Goal: Task Accomplishment & Management: Manage account settings

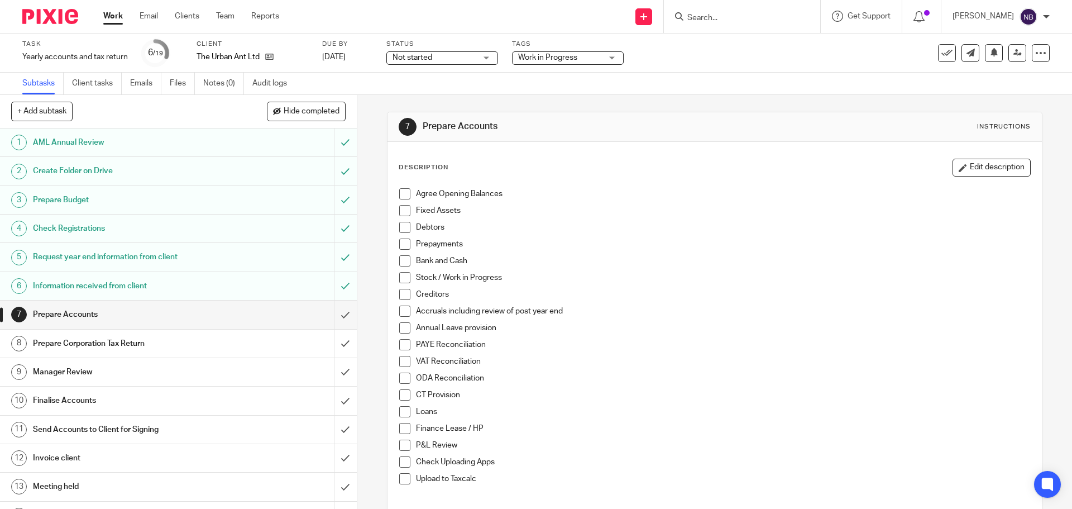
click at [112, 194] on h1 "Prepare Budget" at bounding box center [129, 200] width 193 height 17
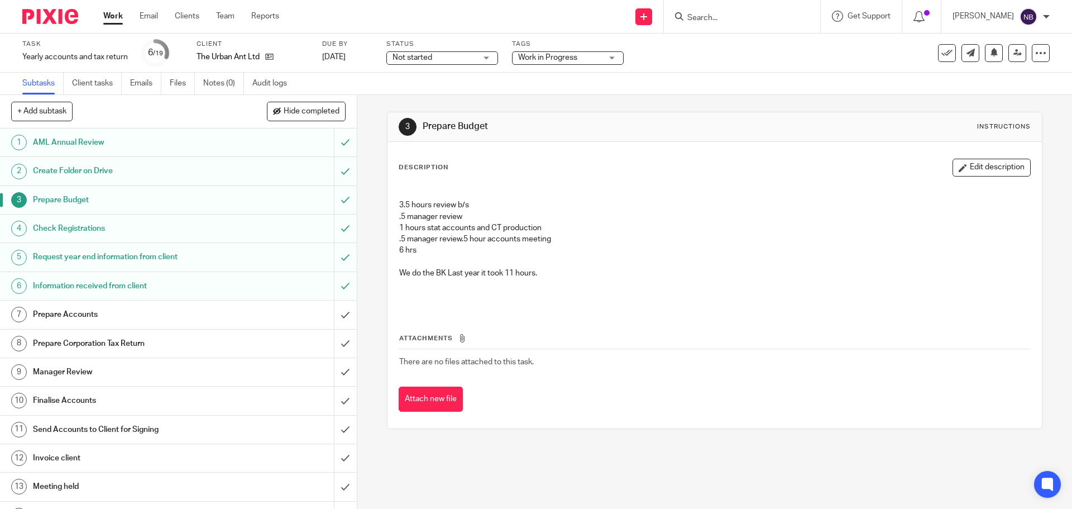
click at [548, 56] on span "Work in Progress" at bounding box center [547, 58] width 59 height 8
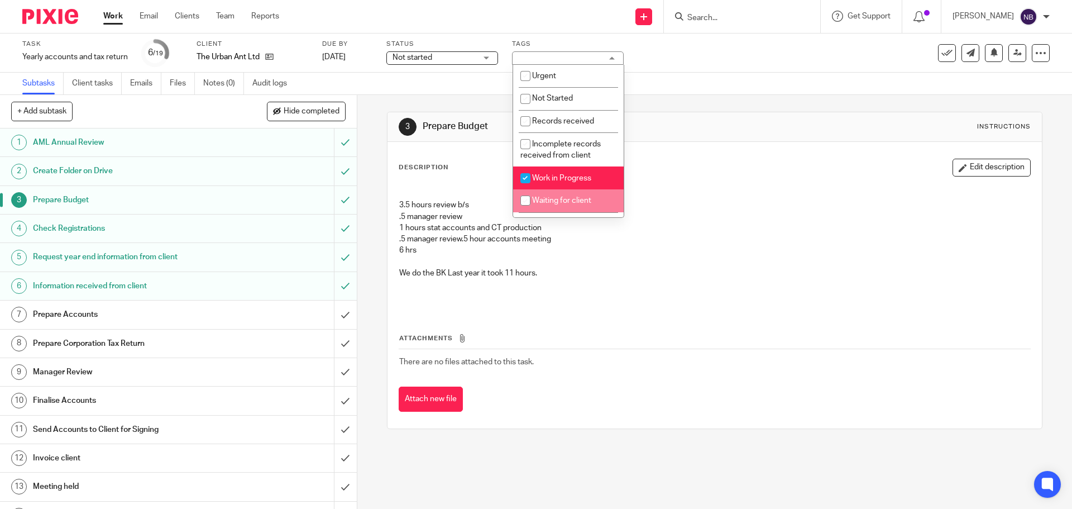
click at [527, 198] on input "checkbox" at bounding box center [525, 200] width 21 height 21
checkbox input "true"
drag, startPoint x: 283, startPoint y: 310, endPoint x: 308, endPoint y: 301, distance: 27.2
click at [283, 309] on div "Prepare Accounts" at bounding box center [178, 314] width 290 height 17
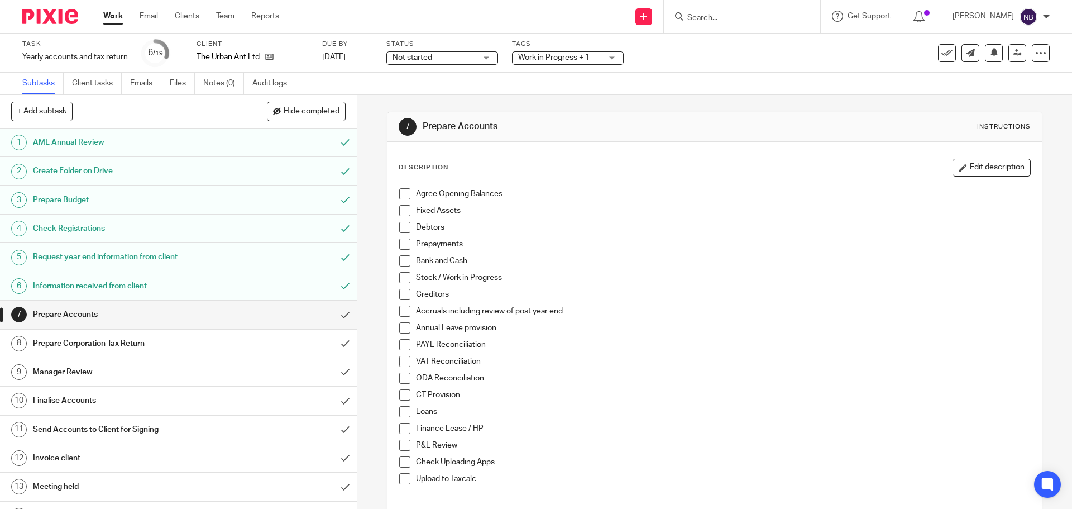
click at [401, 189] on span at bounding box center [404, 193] width 11 height 11
click at [403, 214] on span at bounding box center [404, 210] width 11 height 11
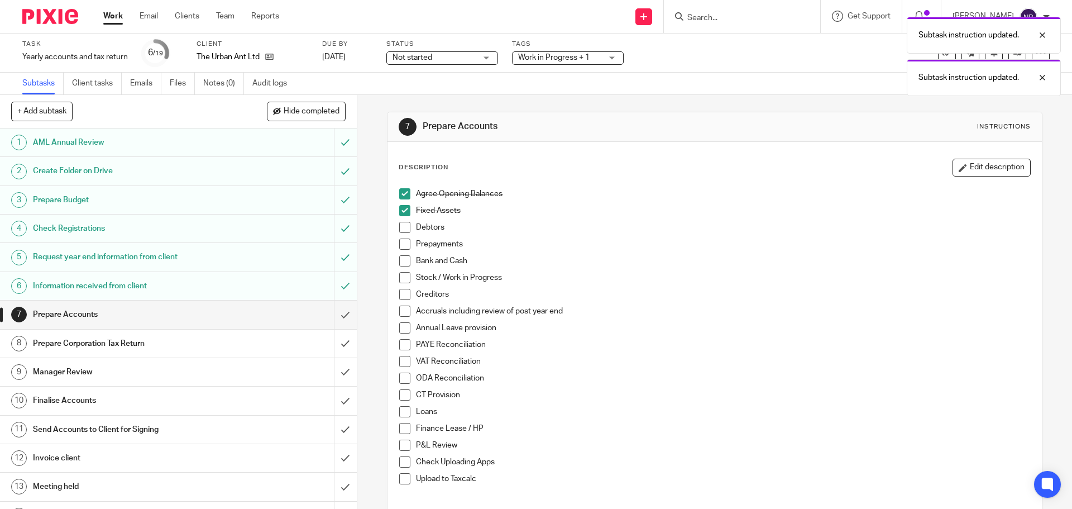
click at [399, 245] on span at bounding box center [404, 243] width 11 height 11
click at [400, 258] on span at bounding box center [404, 260] width 11 height 11
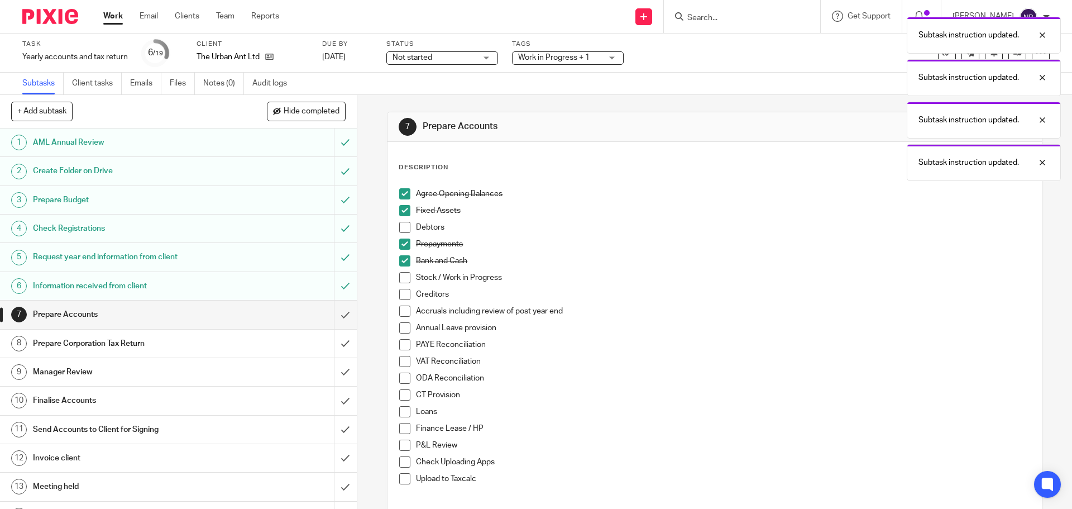
click at [399, 310] on span at bounding box center [404, 310] width 11 height 11
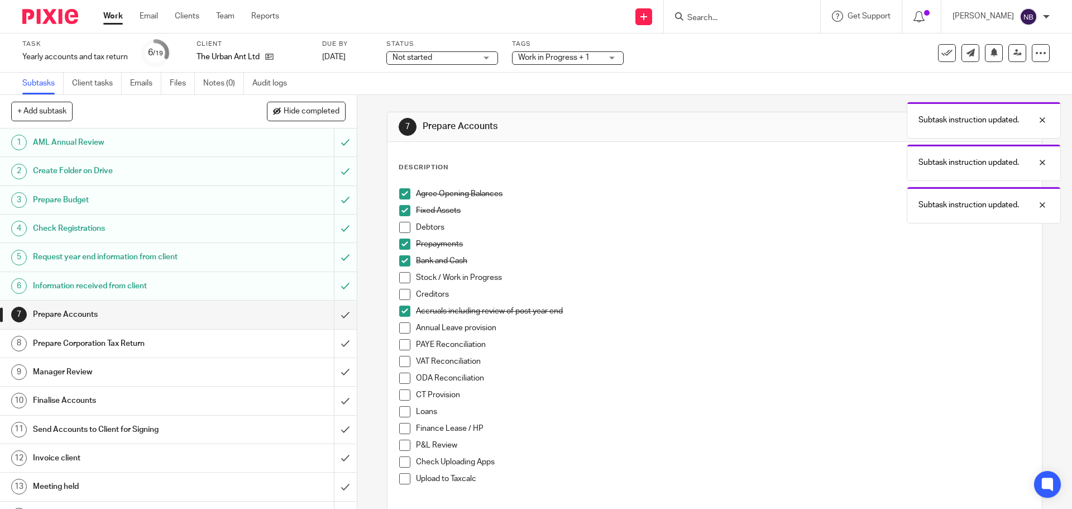
click at [400, 329] on span at bounding box center [404, 327] width 11 height 11
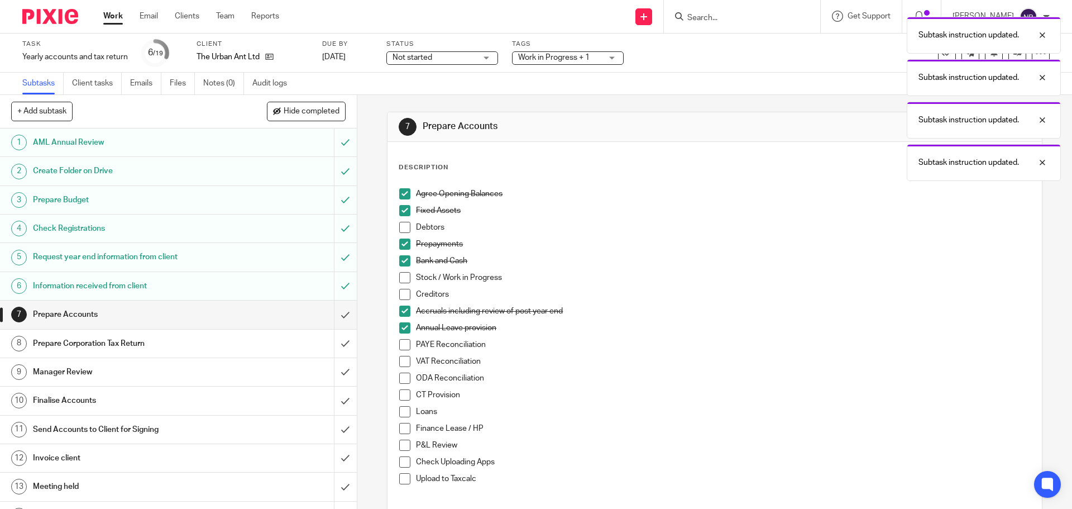
click at [399, 341] on span at bounding box center [404, 344] width 11 height 11
click at [405, 361] on span at bounding box center [404, 361] width 11 height 11
click at [399, 443] on span at bounding box center [404, 445] width 11 height 11
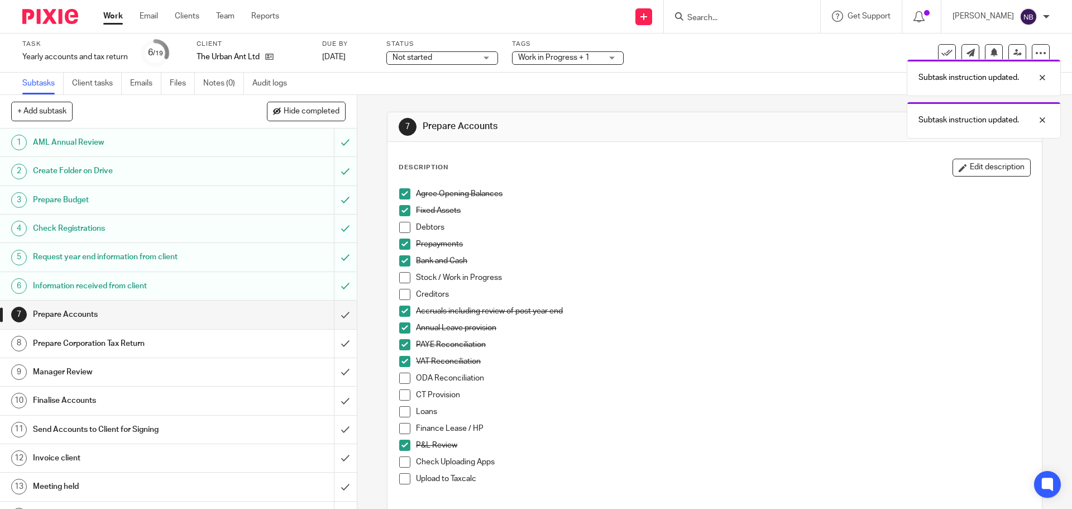
click at [427, 57] on span "Not started" at bounding box center [413, 58] width 40 height 8
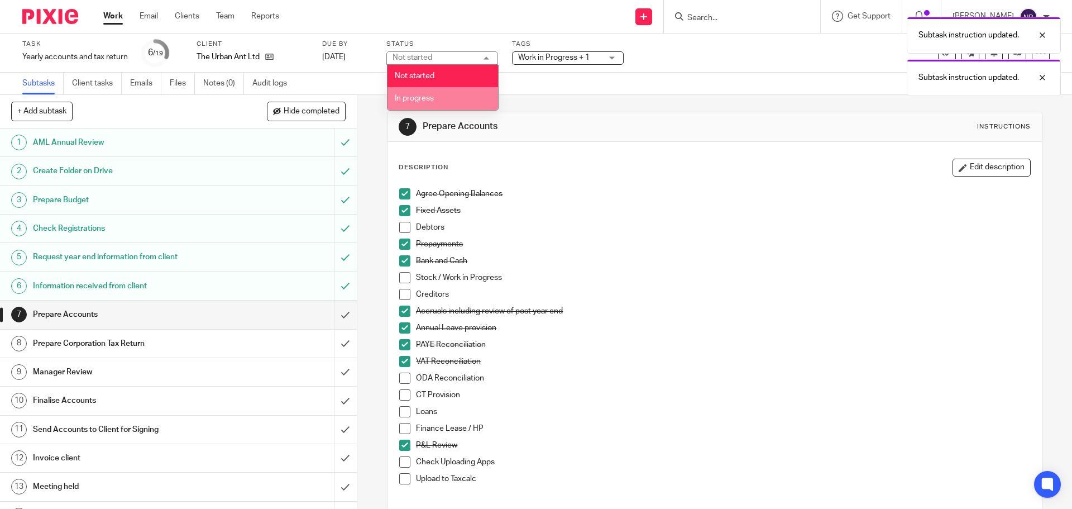
click at [422, 96] on span "In progress" at bounding box center [414, 98] width 39 height 8
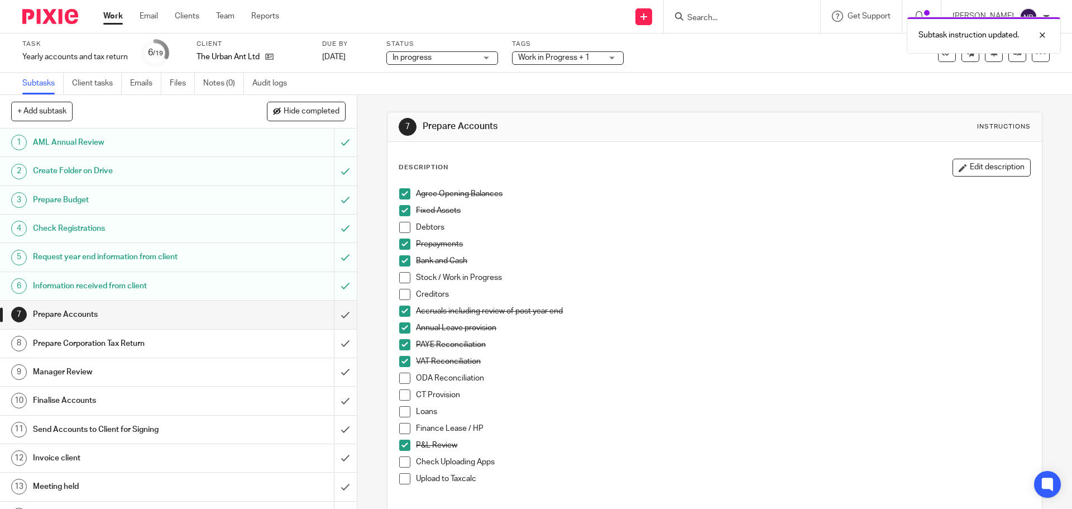
click at [124, 19] on ul "Work Email Clients Team Reports" at bounding box center [199, 16] width 193 height 11
click at [123, 18] on link "Work" at bounding box center [113, 16] width 20 height 11
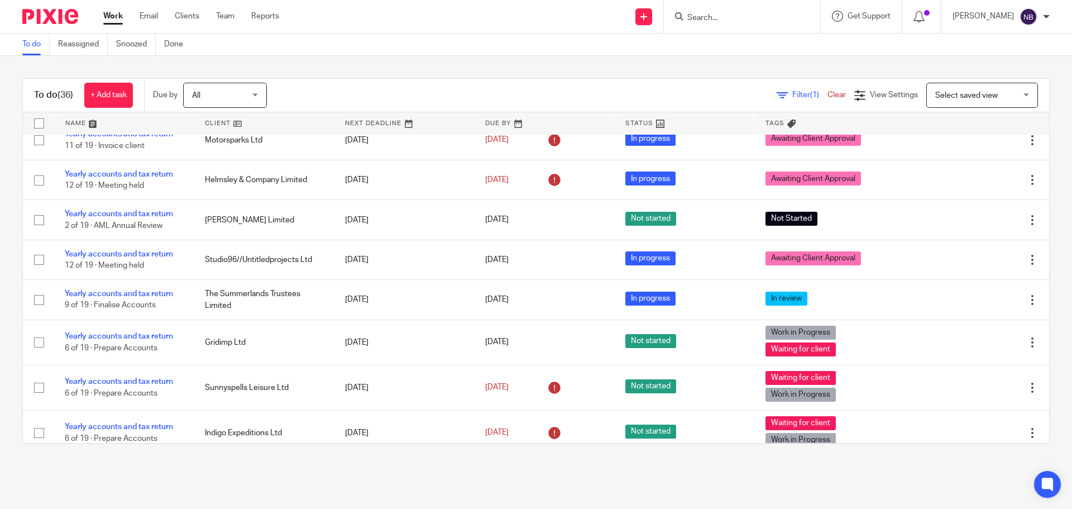
scroll to position [223, 0]
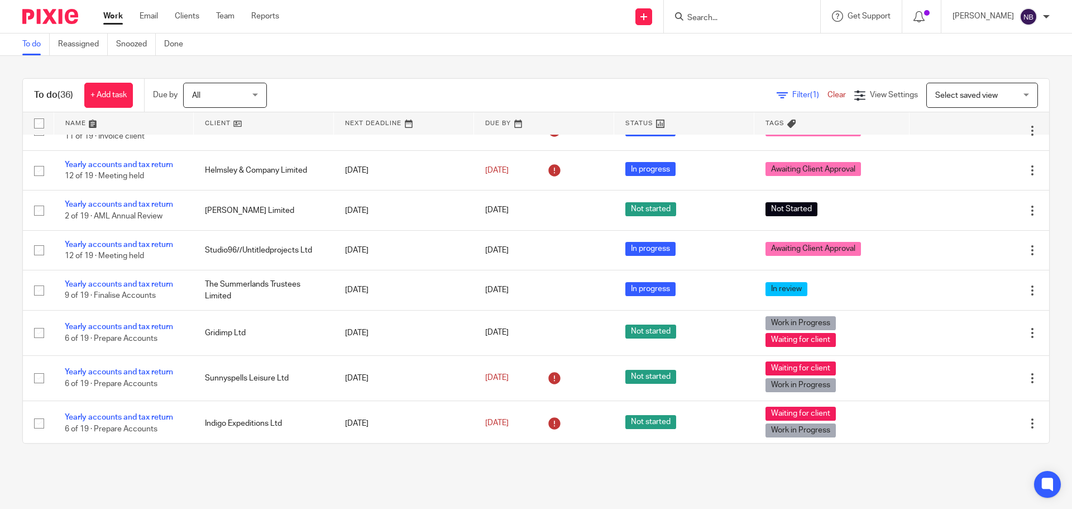
click at [522, 70] on div "To do (36) + Add task Due by All All Today Tomorrow This week Next week This mo…" at bounding box center [536, 261] width 1072 height 410
drag, startPoint x: 522, startPoint y: 70, endPoint x: 481, endPoint y: 64, distance: 41.2
click at [481, 64] on div "To do (36) + Add task Due by All All Today Tomorrow This week Next week This mo…" at bounding box center [536, 261] width 1072 height 410
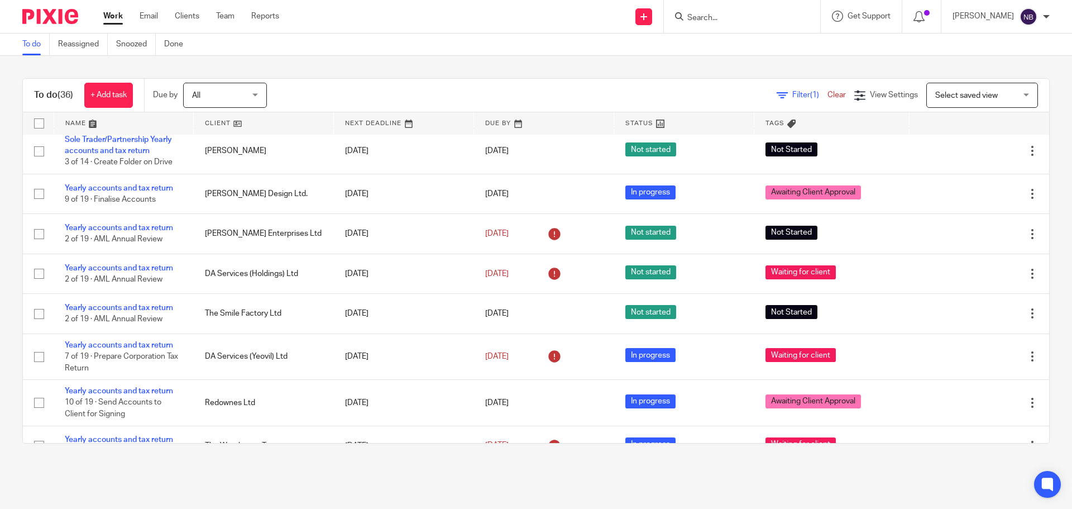
scroll to position [631, 0]
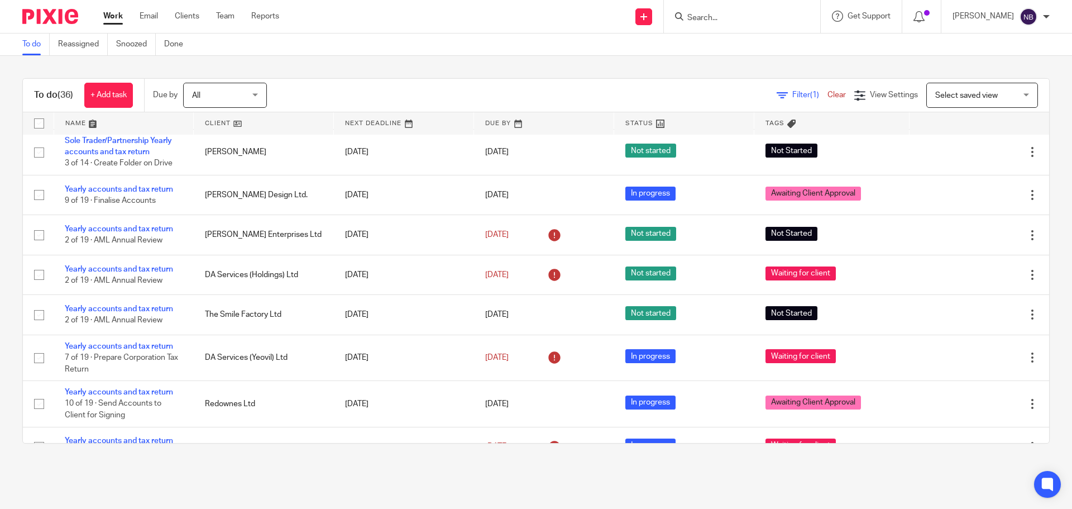
click at [119, 13] on link "Work" at bounding box center [113, 16] width 20 height 11
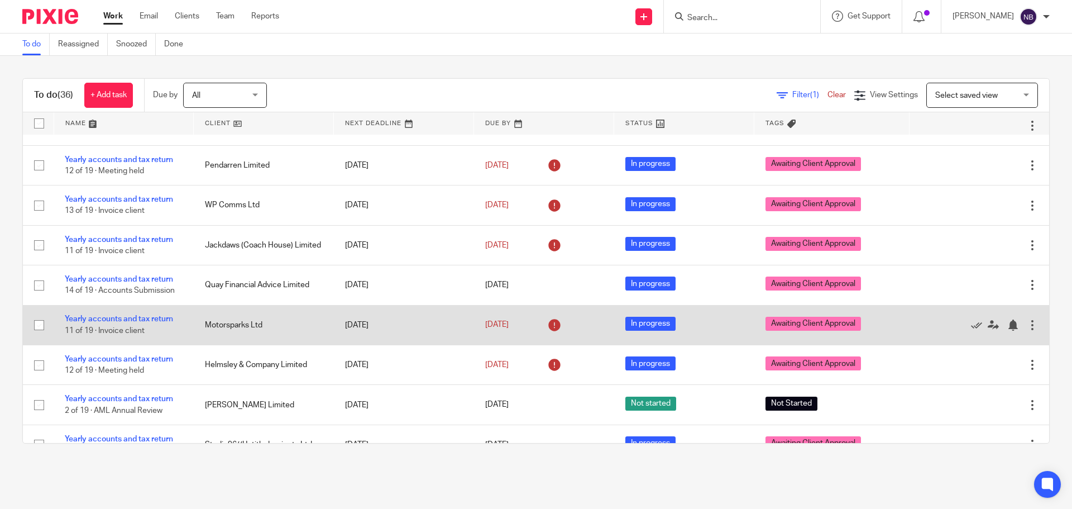
scroll to position [56, 0]
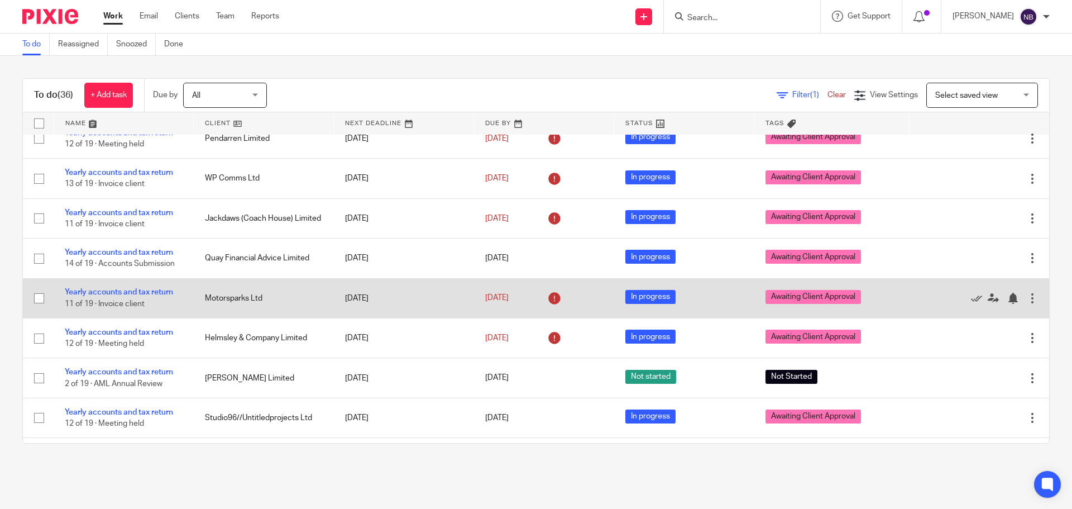
drag, startPoint x: 247, startPoint y: 298, endPoint x: 217, endPoint y: 297, distance: 30.2
click at [231, 297] on td "Motorsparks Ltd" at bounding box center [264, 298] width 140 height 40
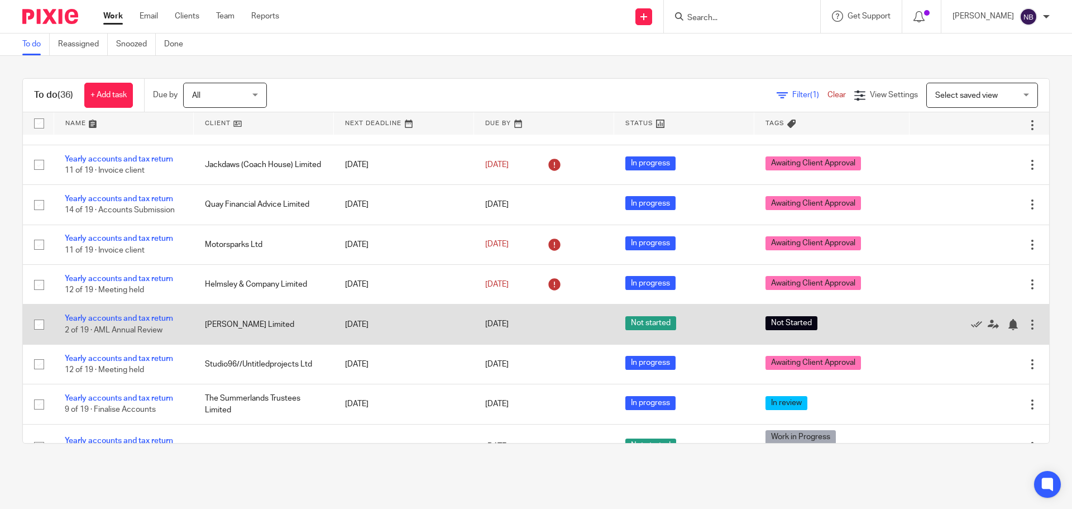
scroll to position [112, 0]
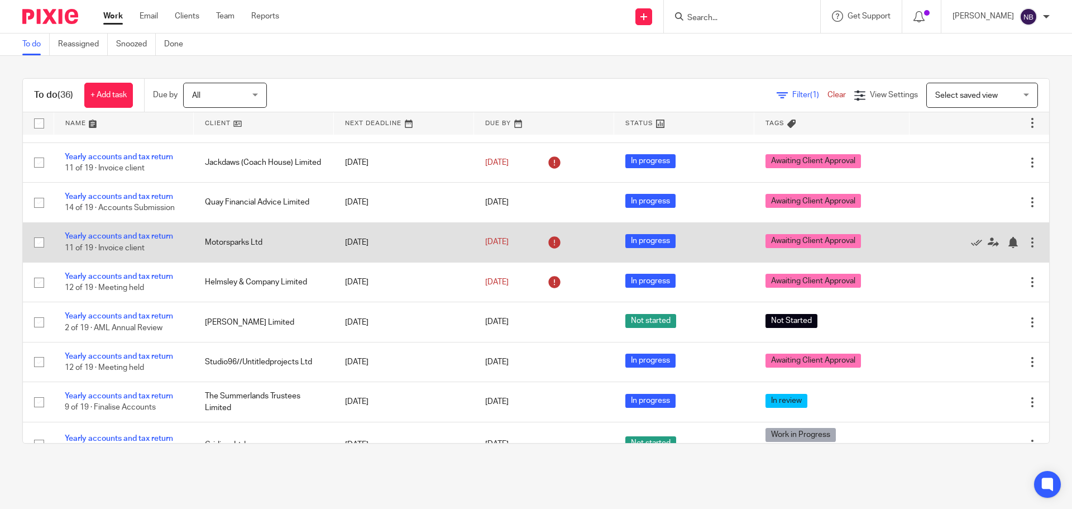
drag, startPoint x: 273, startPoint y: 248, endPoint x: 230, endPoint y: 247, distance: 43.0
click at [230, 247] on td "Motorsparks Ltd" at bounding box center [264, 242] width 140 height 40
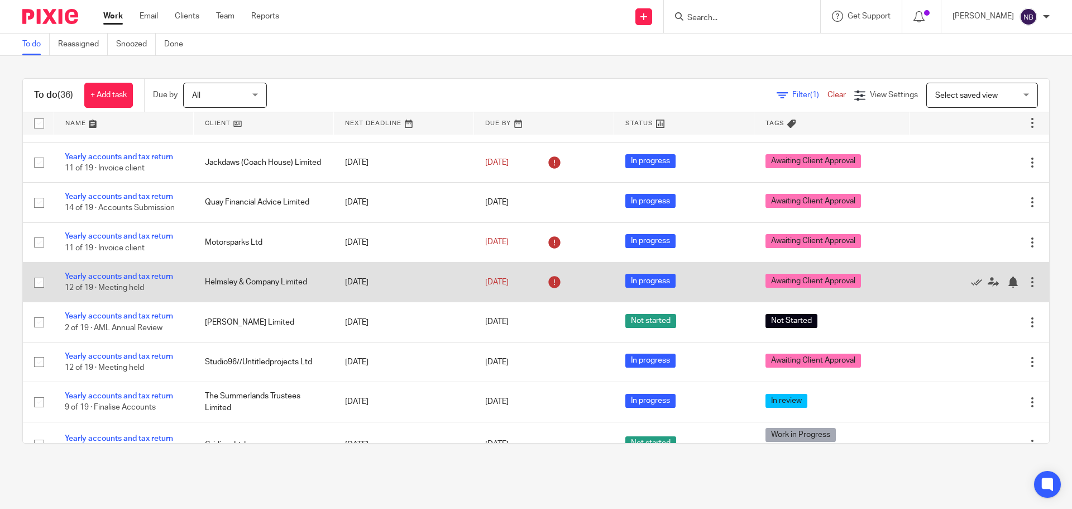
drag, startPoint x: 209, startPoint y: 285, endPoint x: 297, endPoint y: 284, distance: 87.1
click at [284, 285] on td "Helmsley & Company Limited" at bounding box center [264, 282] width 140 height 40
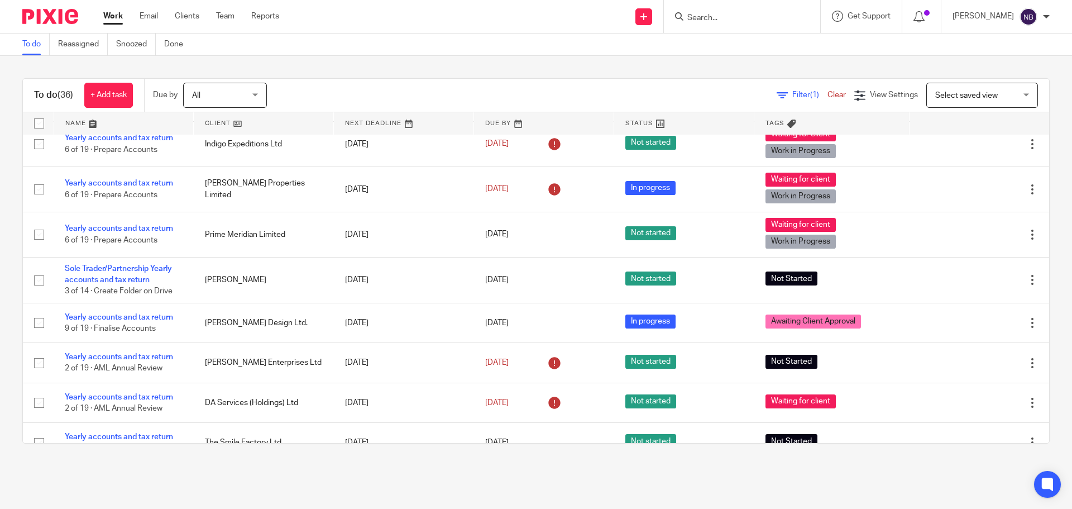
scroll to position [558, 0]
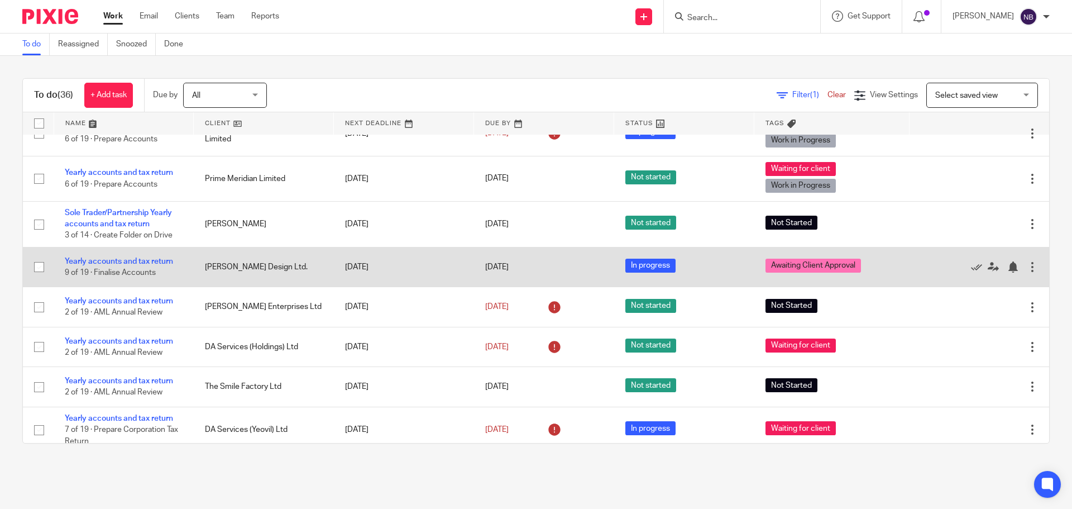
drag, startPoint x: 305, startPoint y: 275, endPoint x: 232, endPoint y: 271, distance: 73.8
click at [232, 271] on td "Tony Hogg Design Ltd." at bounding box center [264, 267] width 140 height 40
click at [229, 270] on td "Tony Hogg Design Ltd." at bounding box center [264, 267] width 140 height 40
drag, startPoint x: 229, startPoint y: 270, endPoint x: 215, endPoint y: 269, distance: 14.0
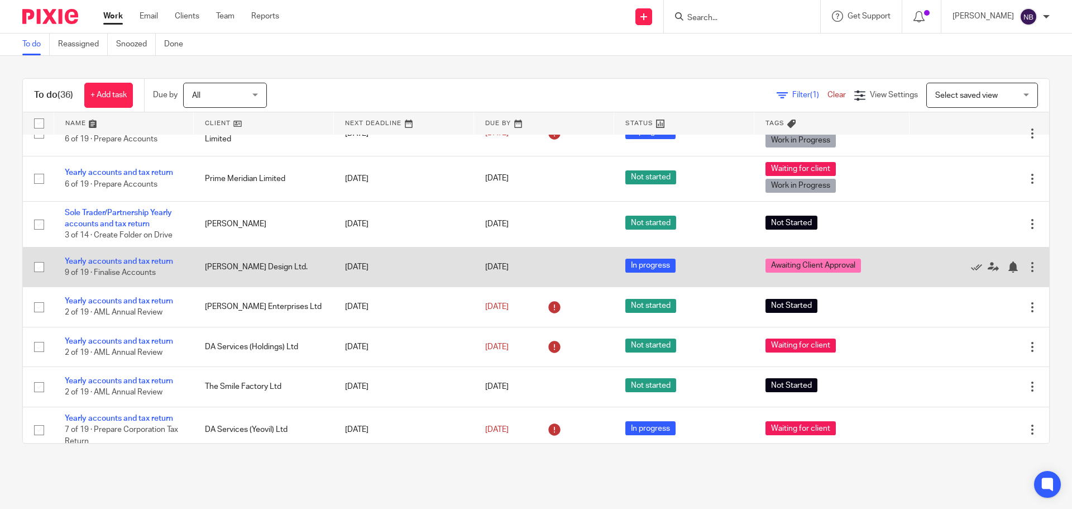
click at [215, 269] on td "Tony Hogg Design Ltd." at bounding box center [264, 267] width 140 height 40
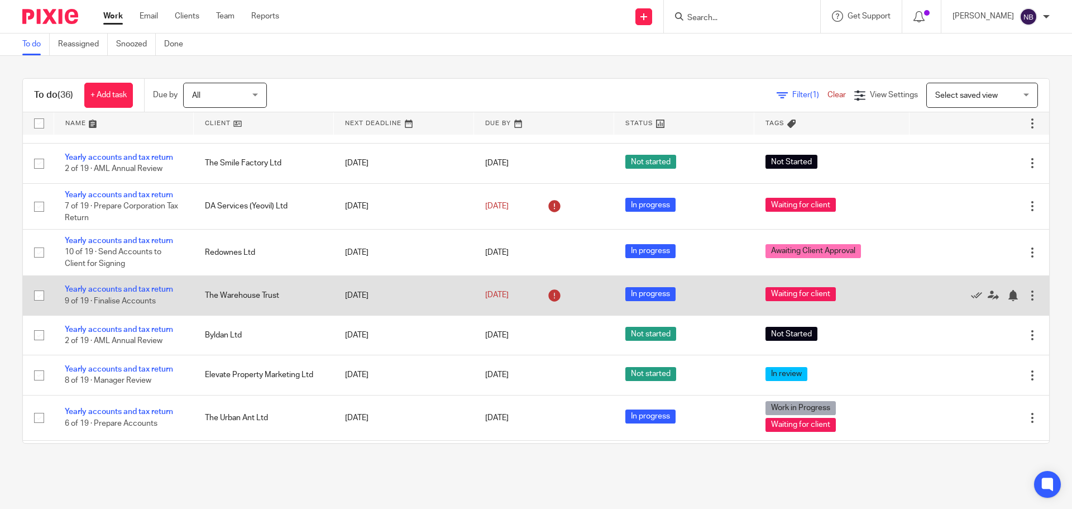
scroll to position [726, 0]
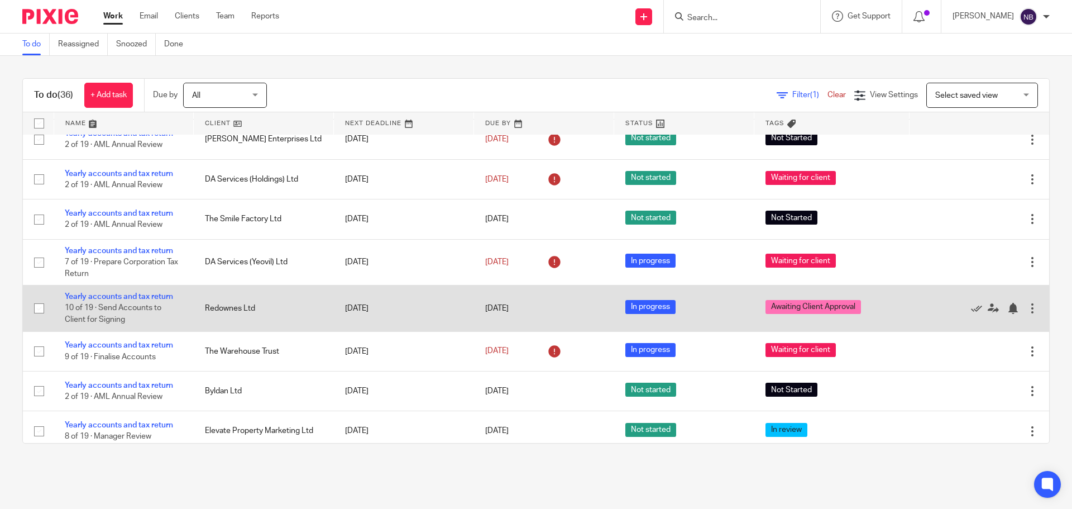
drag, startPoint x: 263, startPoint y: 311, endPoint x: 228, endPoint y: 314, distance: 35.3
click at [228, 314] on td "Redownes Ltd" at bounding box center [264, 308] width 140 height 46
drag, startPoint x: 199, startPoint y: 309, endPoint x: 299, endPoint y: 307, distance: 100.0
click at [298, 307] on td "Redownes Ltd" at bounding box center [264, 308] width 140 height 46
drag, startPoint x: 254, startPoint y: 313, endPoint x: 209, endPoint y: 309, distance: 44.8
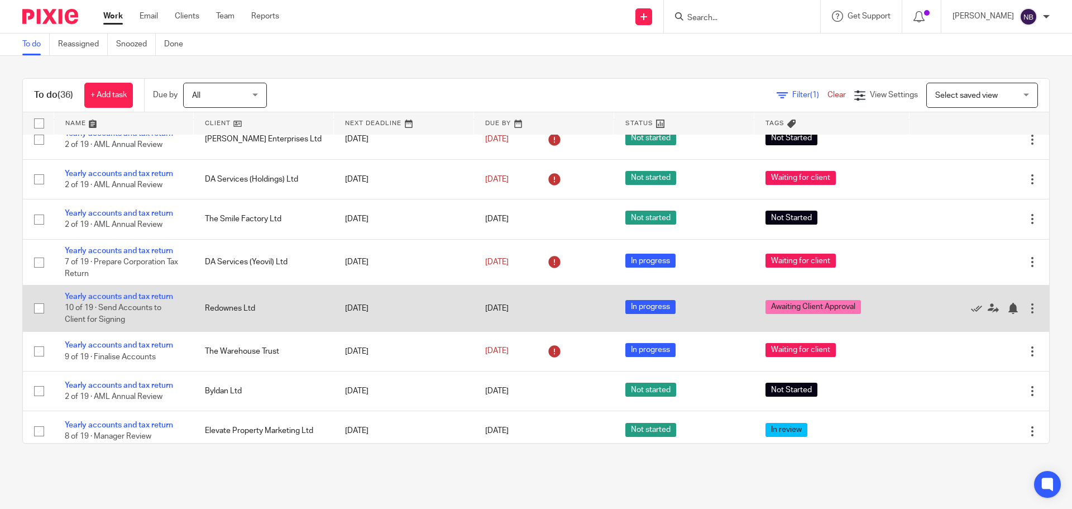
click at [209, 309] on td "Redownes Ltd" at bounding box center [264, 308] width 140 height 46
drag, startPoint x: 240, startPoint y: 307, endPoint x: 211, endPoint y: 302, distance: 29.5
click at [213, 303] on td "Redownes Ltd" at bounding box center [264, 308] width 140 height 46
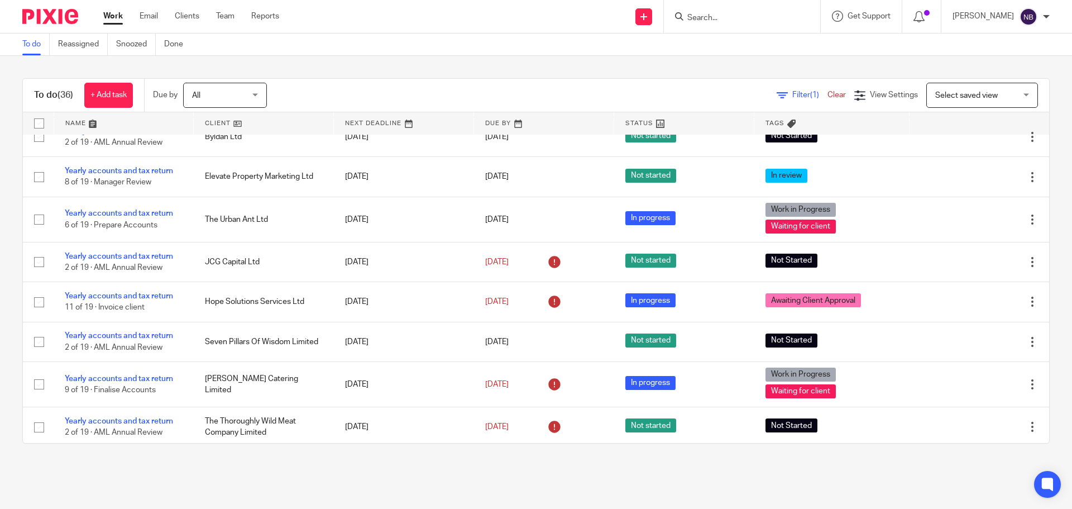
scroll to position [1005, 0]
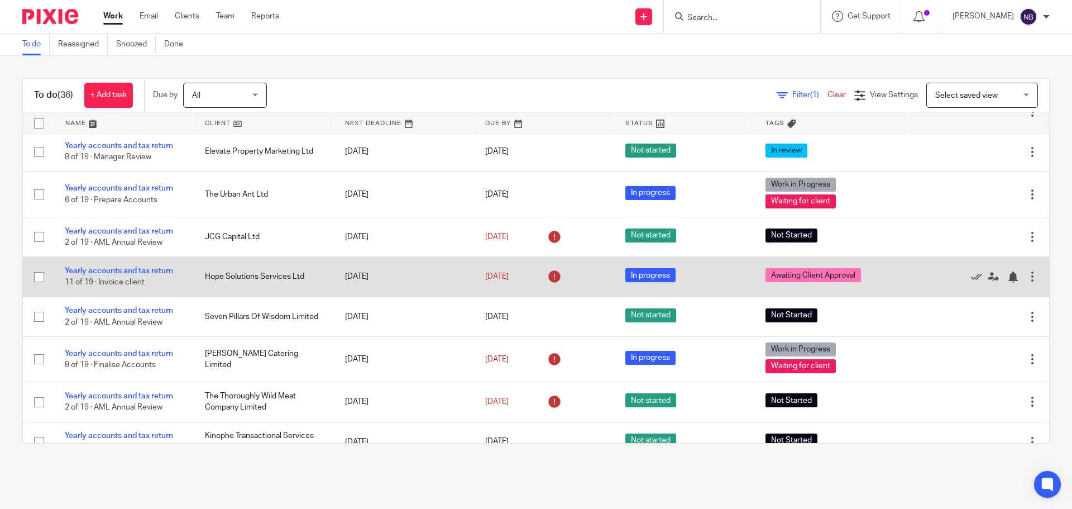
click at [288, 278] on td "Hope Solutions Services Ltd" at bounding box center [264, 277] width 140 height 40
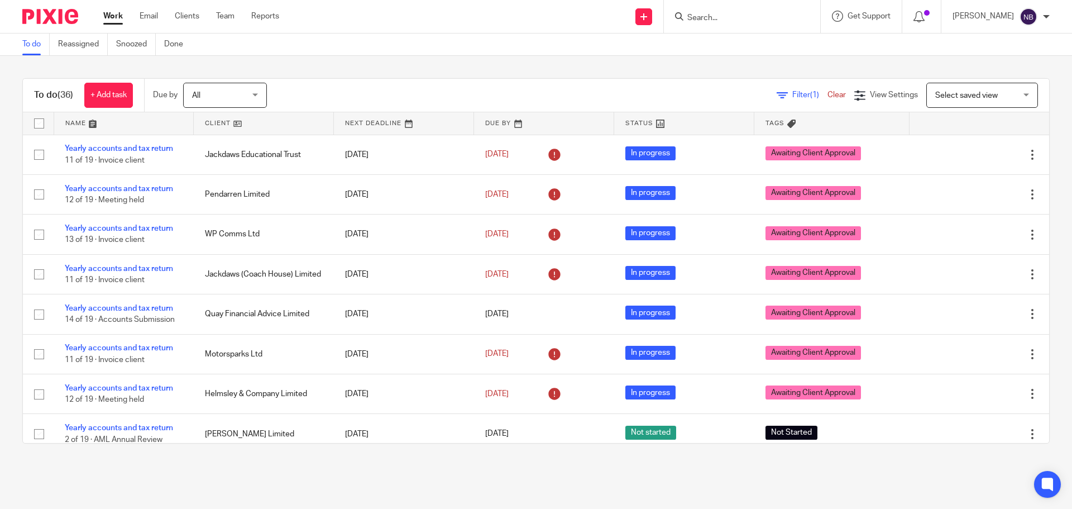
scroll to position [112, 0]
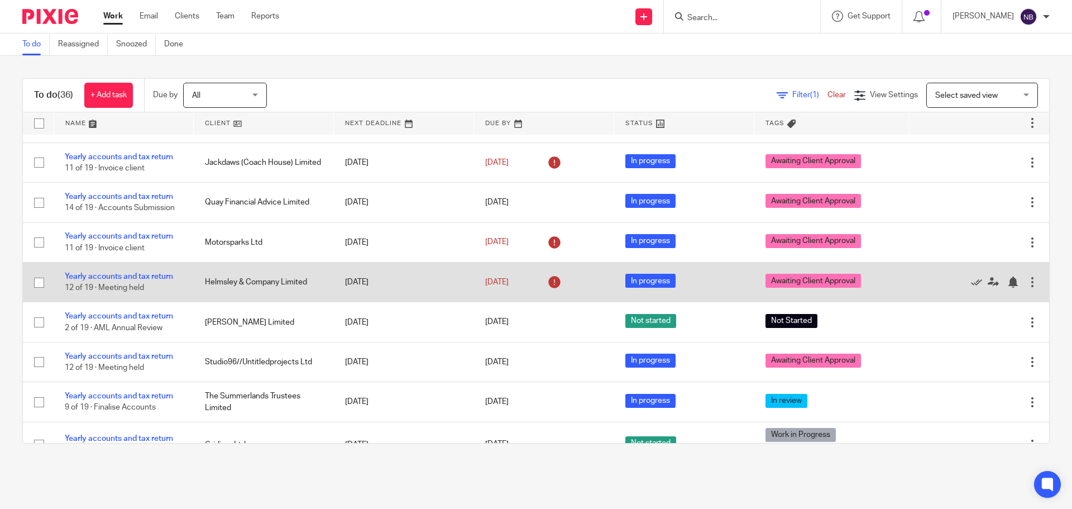
drag, startPoint x: 221, startPoint y: 278, endPoint x: 400, endPoint y: 300, distance: 180.6
click at [400, 300] on tr "Yearly accounts and tax return 12 of 19 · Meeting held Helmsley & Company Limit…" at bounding box center [536, 282] width 1026 height 40
